Goal: Task Accomplishment & Management: Complete application form

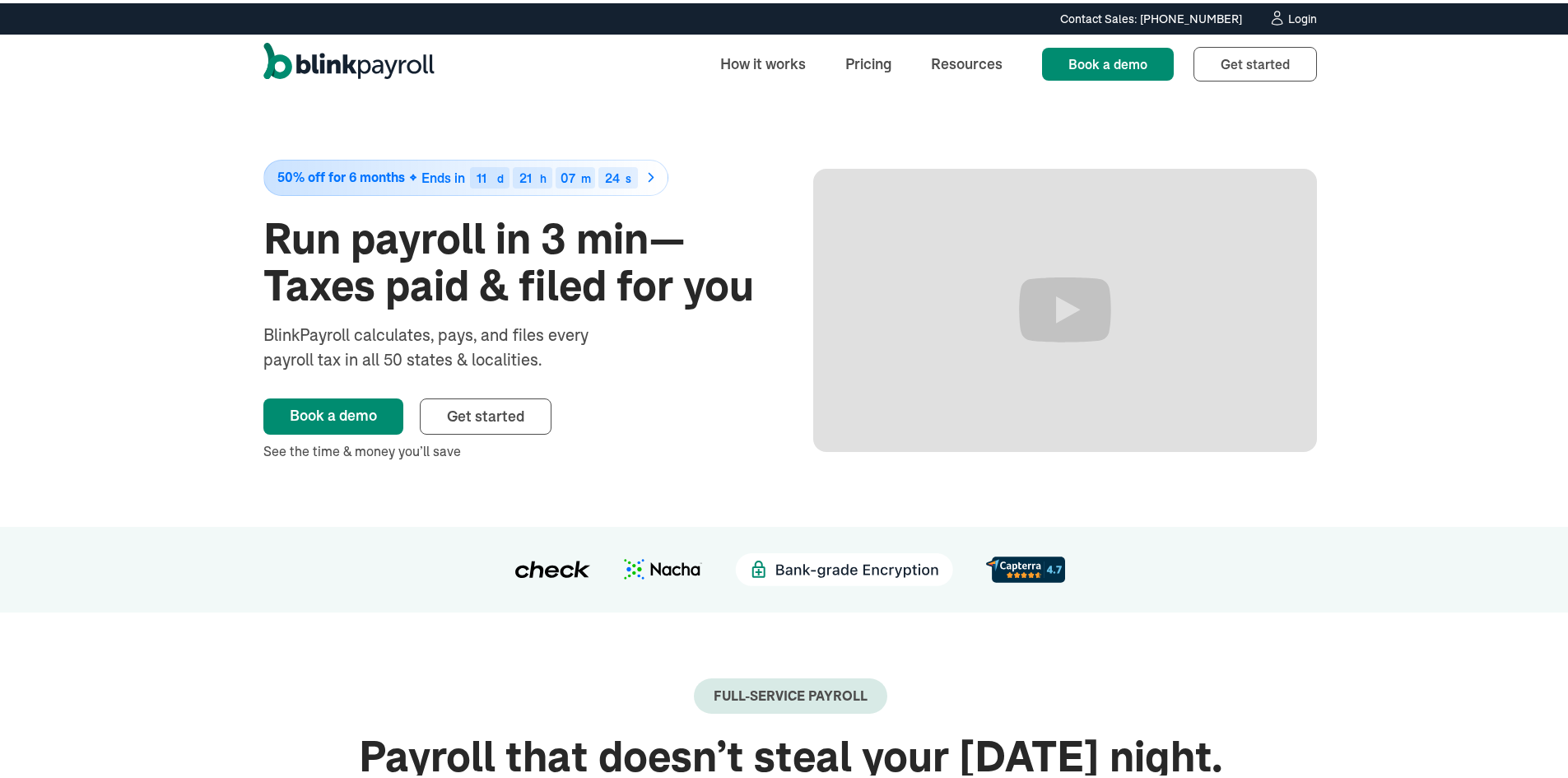
click at [1289, 10] on div "Login" at bounding box center [1302, 16] width 29 height 11
click at [1289, 14] on div "Login" at bounding box center [1302, 16] width 29 height 11
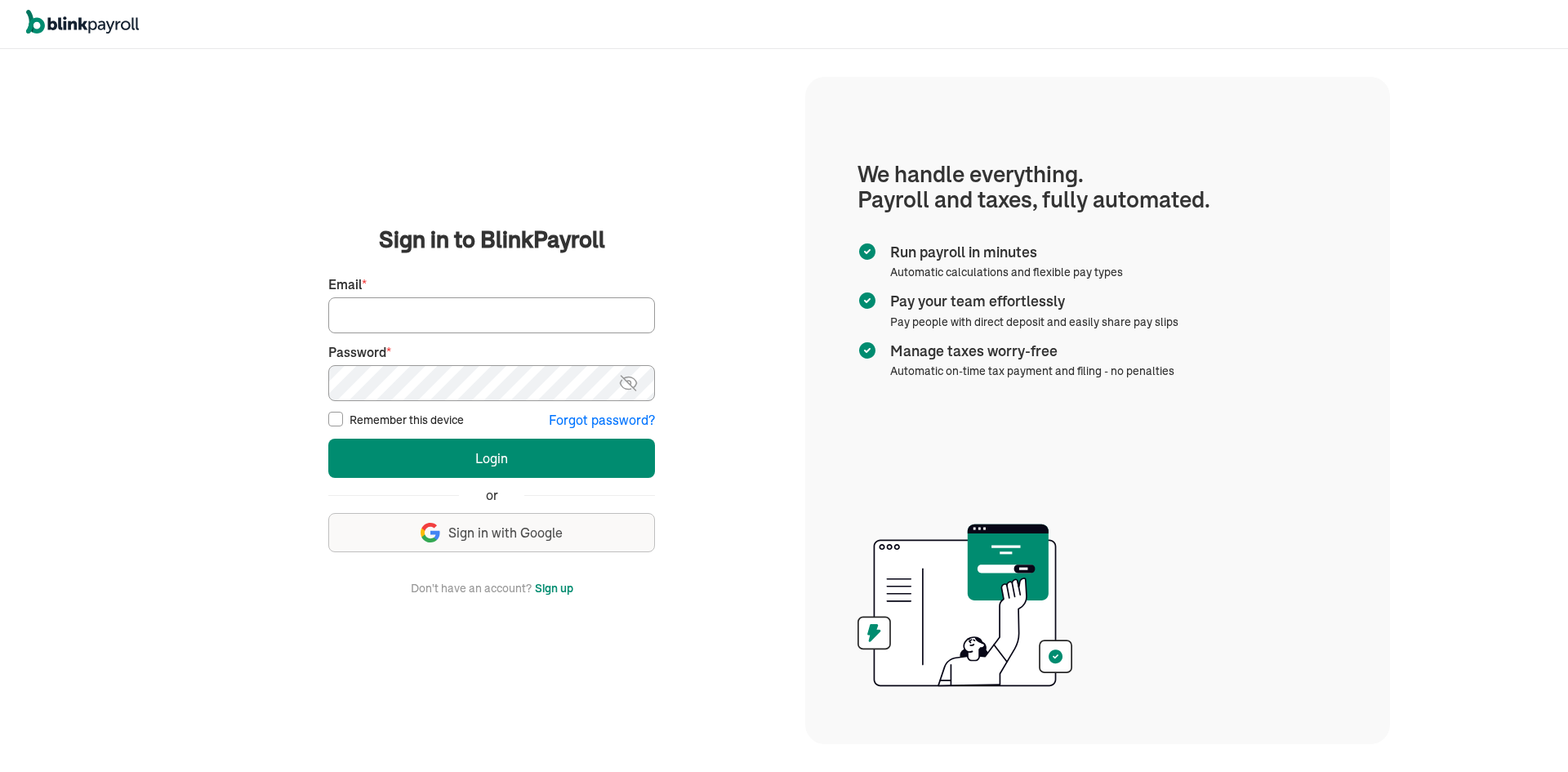
click at [552, 588] on button "Sign up" at bounding box center [554, 588] width 39 height 19
click at [556, 589] on button "Sign up" at bounding box center [554, 588] width 39 height 19
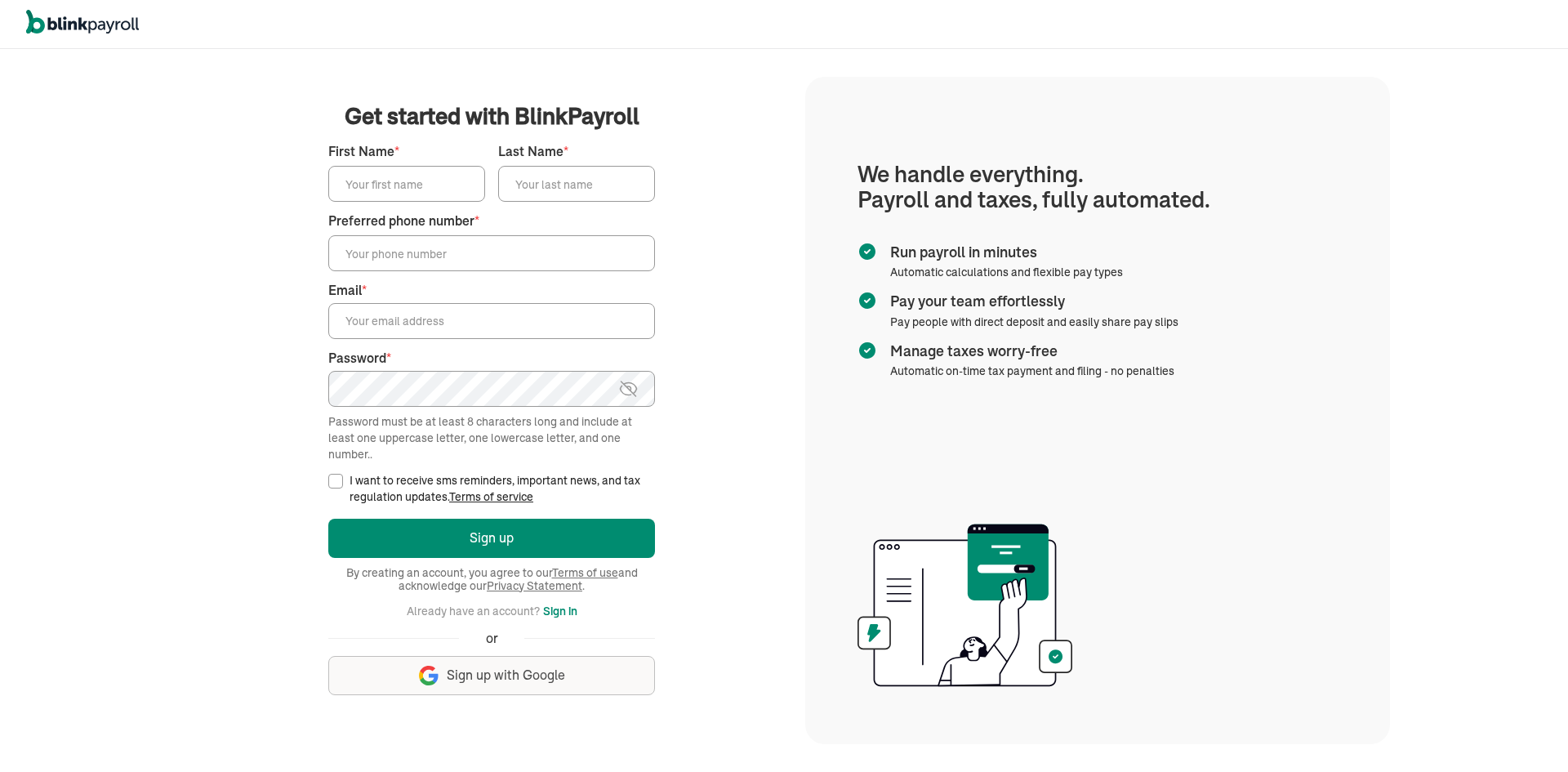
click at [436, 198] on input "First Name *" at bounding box center [406, 183] width 157 height 36
